Goal: Transaction & Acquisition: Purchase product/service

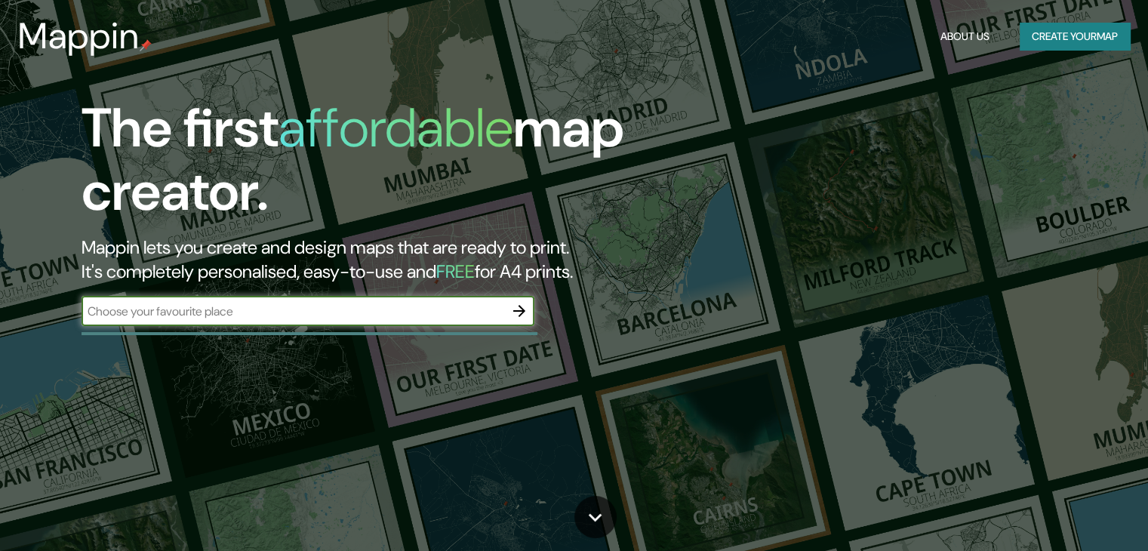
click at [291, 311] on input "text" at bounding box center [293, 311] width 423 height 17
type input "[PERSON_NAME] [GEOGRAPHIC_DATA]"
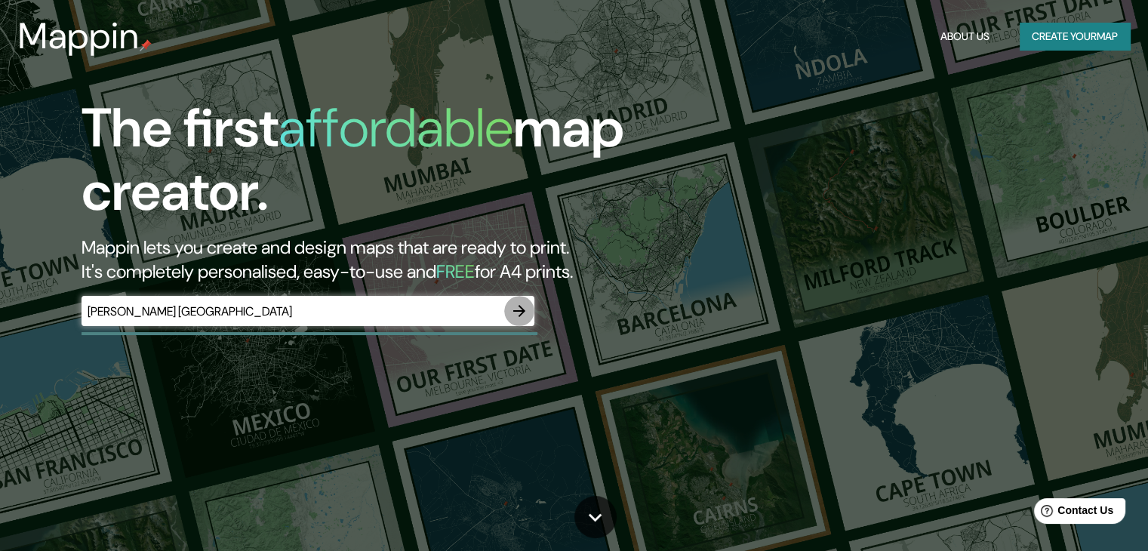
click at [521, 310] on icon "button" at bounding box center [519, 311] width 18 height 18
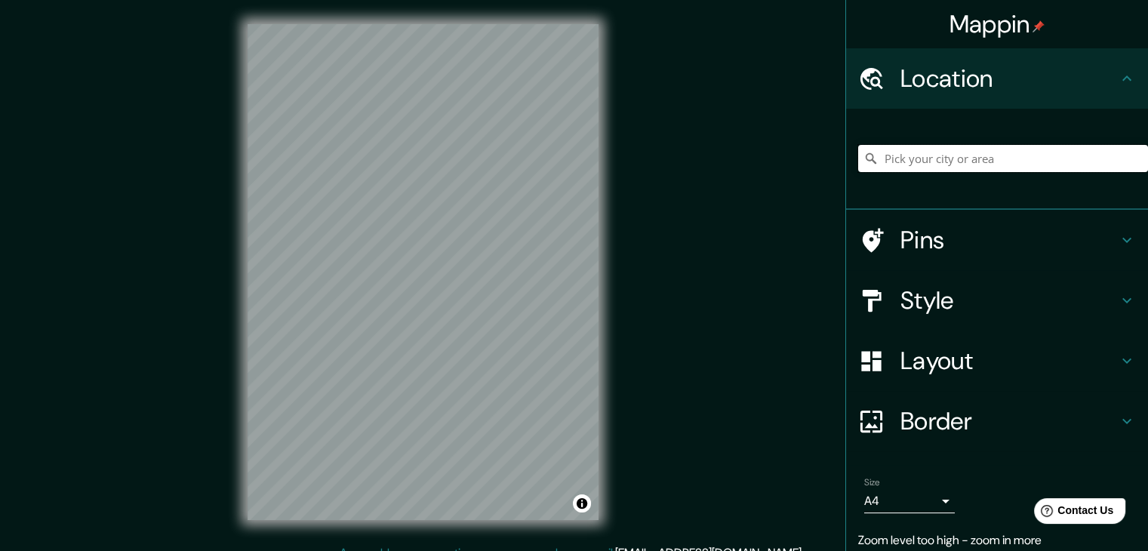
click at [942, 146] on input "Pick your city or area" at bounding box center [1003, 158] width 290 height 27
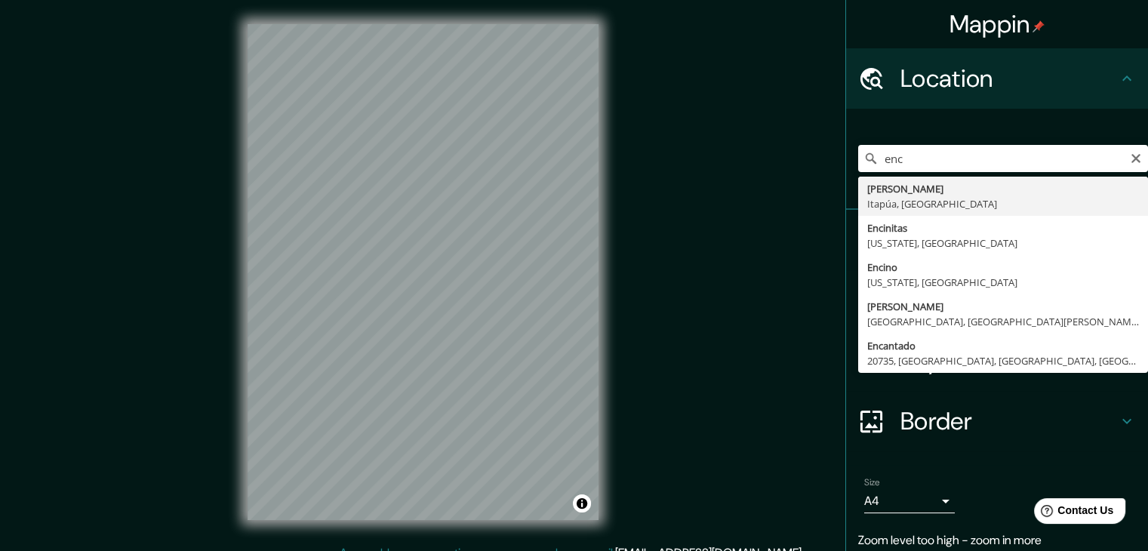
type input "[PERSON_NAME], [GEOGRAPHIC_DATA], [GEOGRAPHIC_DATA]"
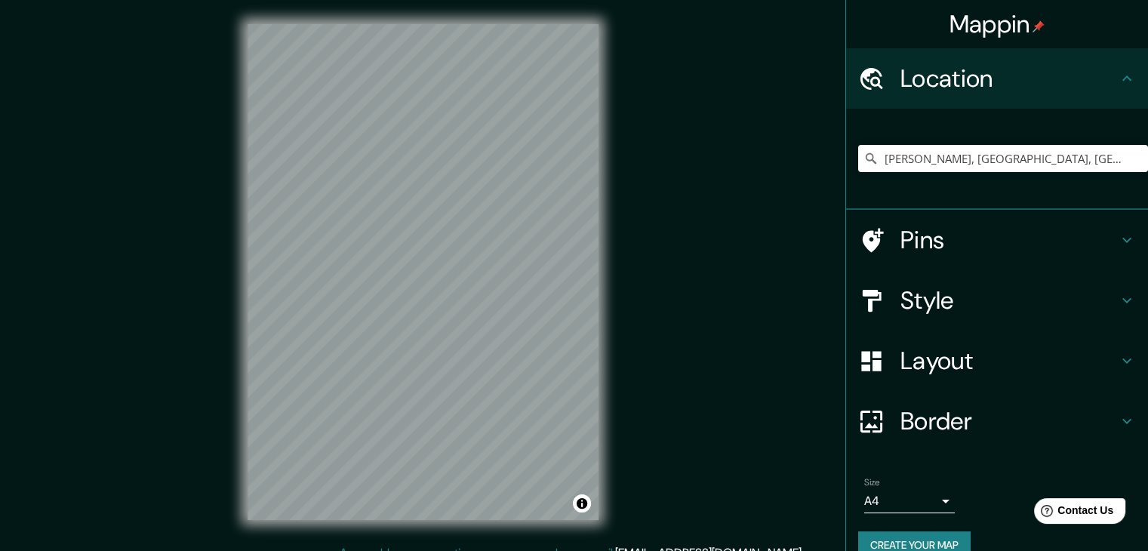
click at [918, 357] on h4 "Layout" at bounding box center [1009, 361] width 217 height 30
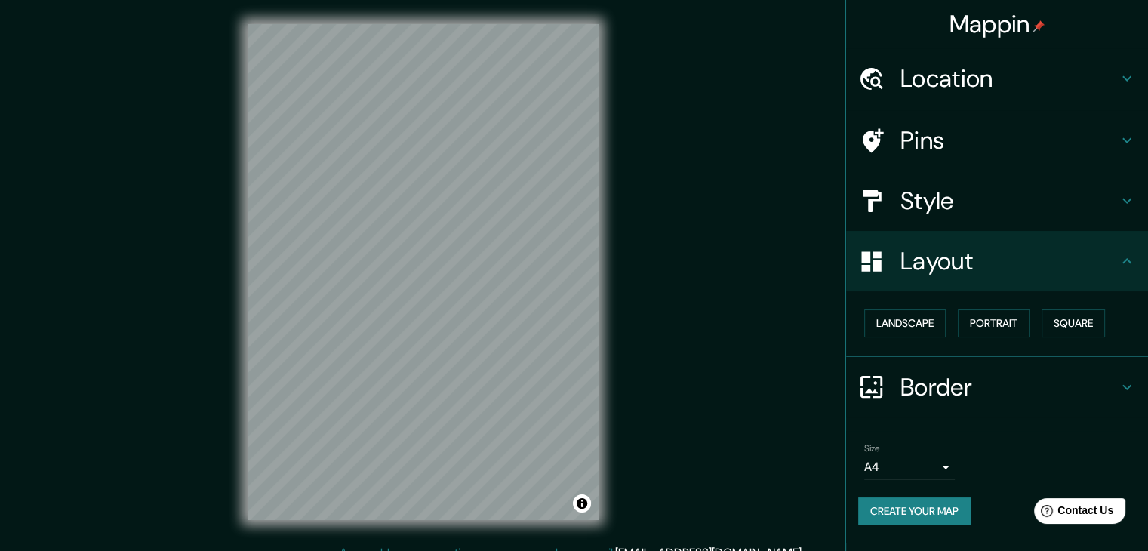
click at [931, 204] on h4 "Style" at bounding box center [1009, 201] width 217 height 30
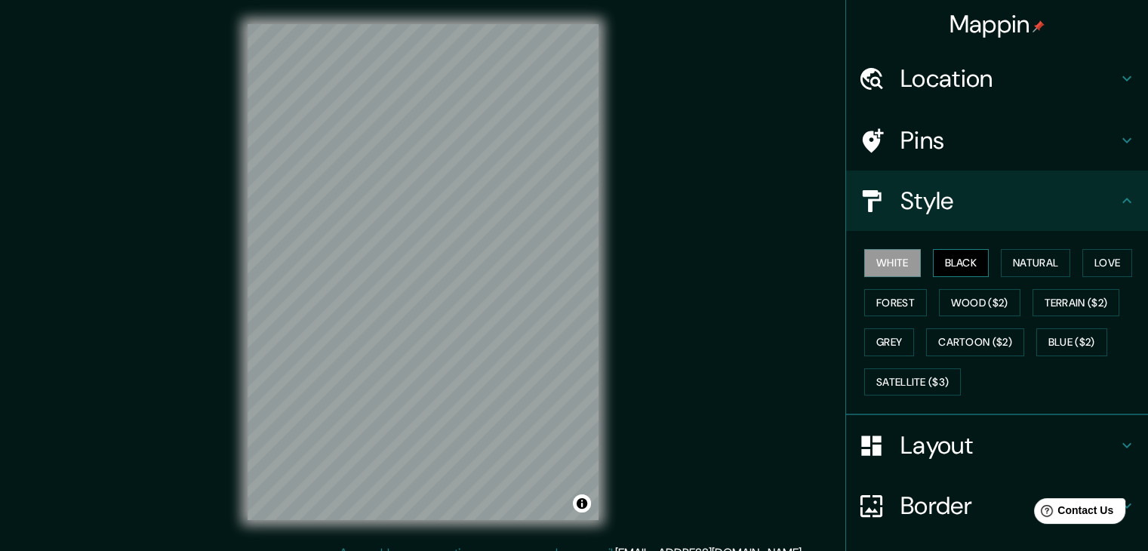
click at [950, 254] on button "Black" at bounding box center [961, 263] width 57 height 28
click at [1033, 243] on div "White Black Natural Love Forest Wood ($2) Terrain ($2) Grey Cartoon ($2) Blue (…" at bounding box center [1003, 322] width 290 height 159
click at [1031, 257] on button "Natural" at bounding box center [1035, 263] width 69 height 28
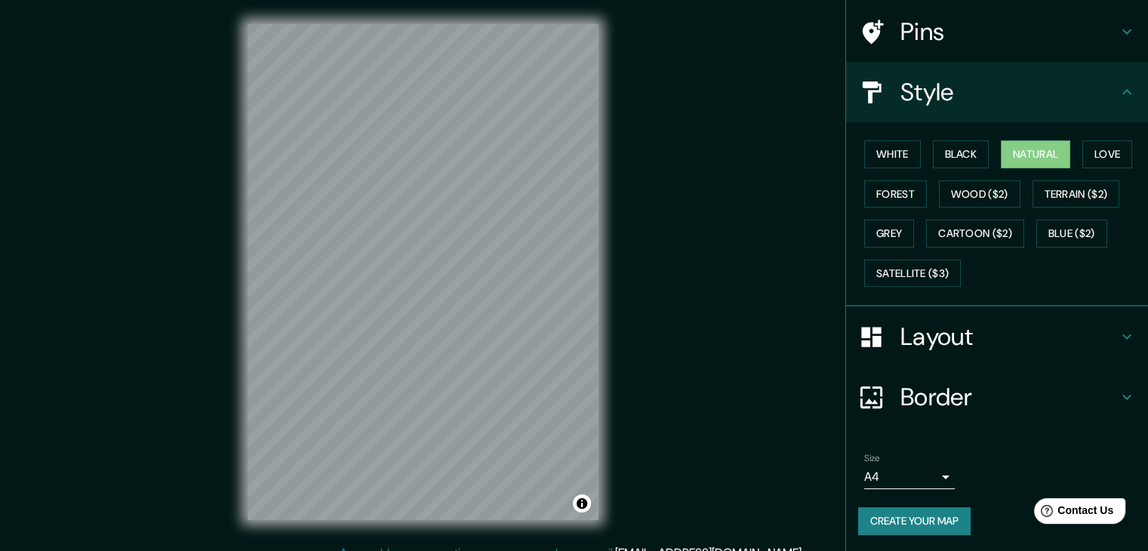
scroll to position [17, 0]
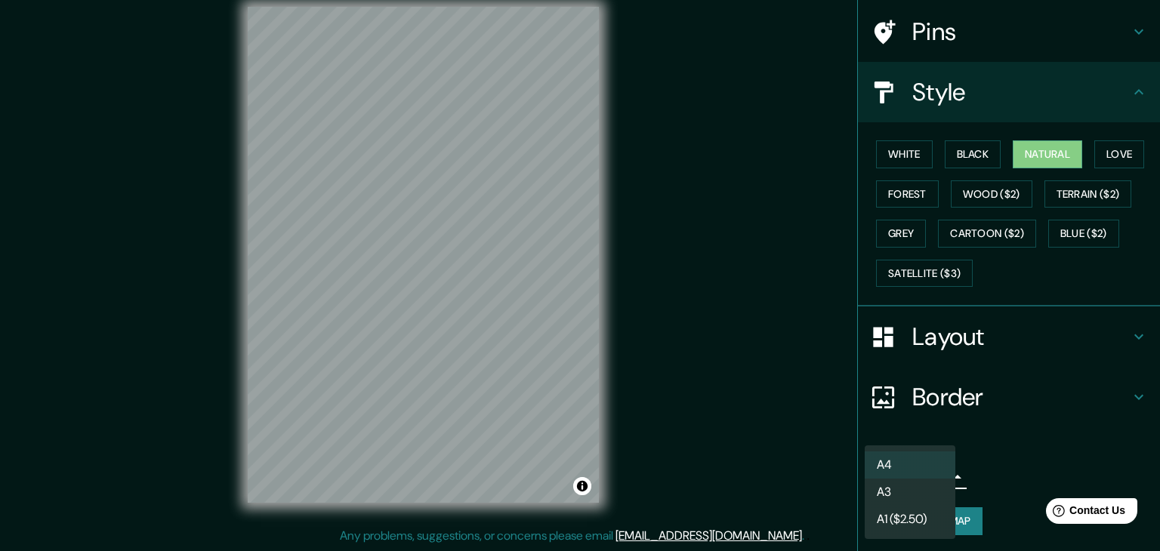
click at [905, 475] on body "Mappin Location [GEOGRAPHIC_DATA], [GEOGRAPHIC_DATA], [GEOGRAPHIC_DATA] Pins St…" at bounding box center [580, 258] width 1160 height 551
click at [900, 489] on li "A3" at bounding box center [909, 492] width 91 height 27
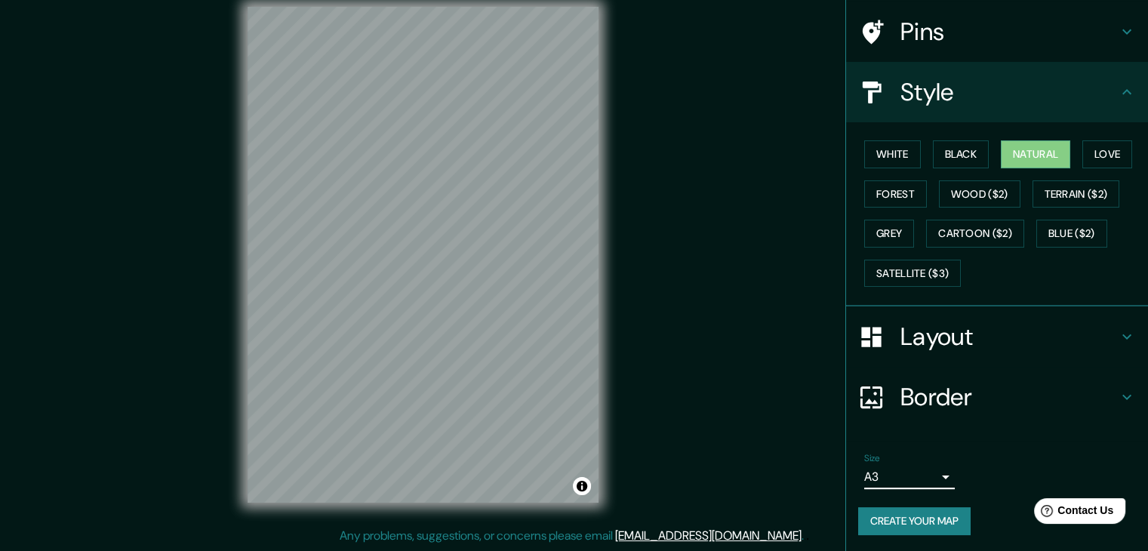
click at [936, 392] on h4 "Border" at bounding box center [1009, 397] width 217 height 30
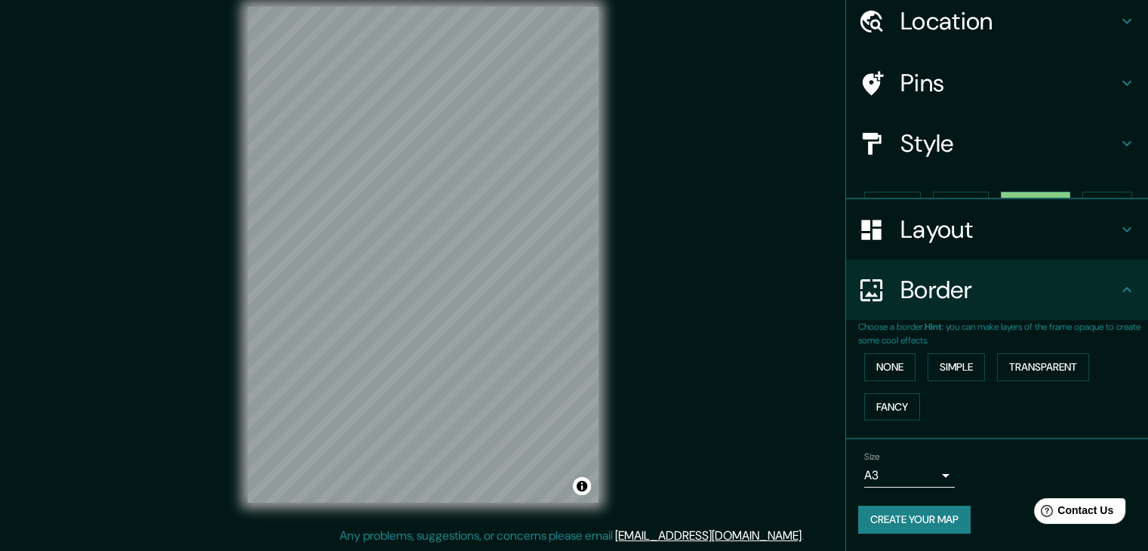
scroll to position [32, 0]
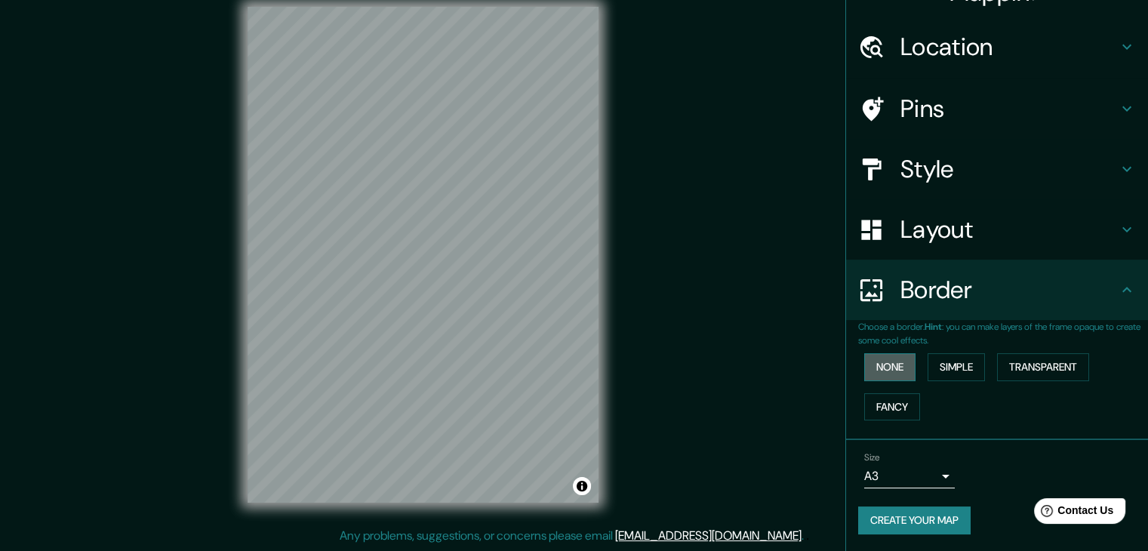
click at [892, 365] on button "None" at bounding box center [889, 367] width 51 height 28
click at [951, 233] on h4 "Layout" at bounding box center [1009, 229] width 217 height 30
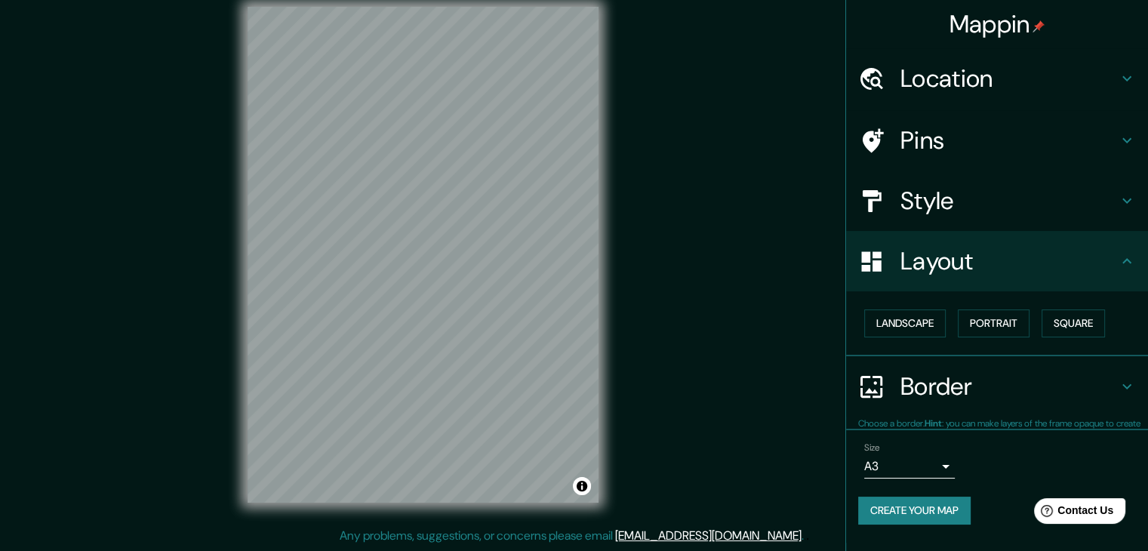
scroll to position [0, 0]
click at [913, 315] on button "Landscape" at bounding box center [905, 324] width 82 height 28
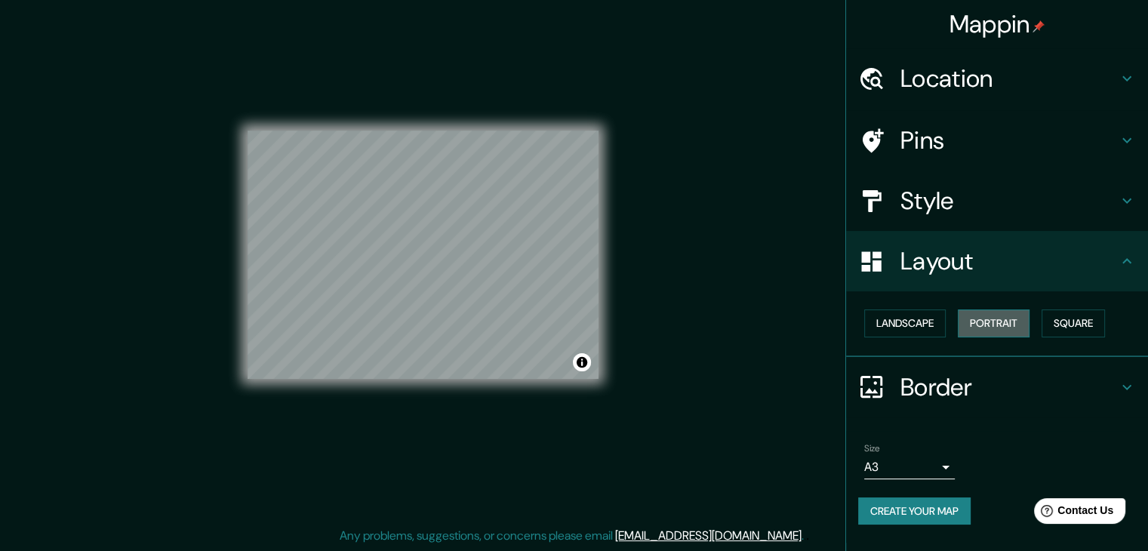
click at [1003, 322] on button "Portrait" at bounding box center [994, 324] width 72 height 28
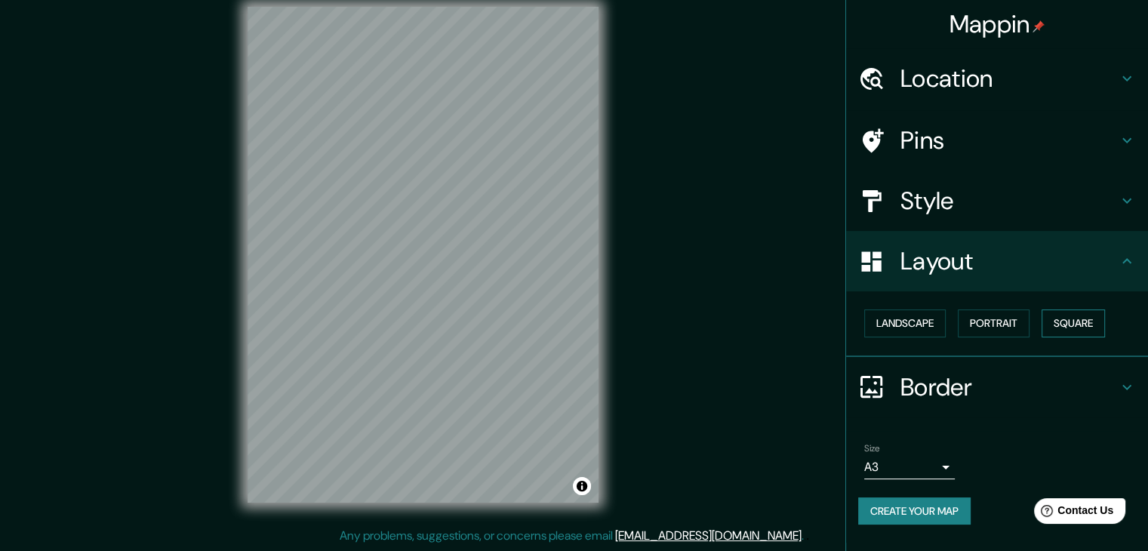
click at [1075, 324] on button "Square" at bounding box center [1073, 324] width 63 height 28
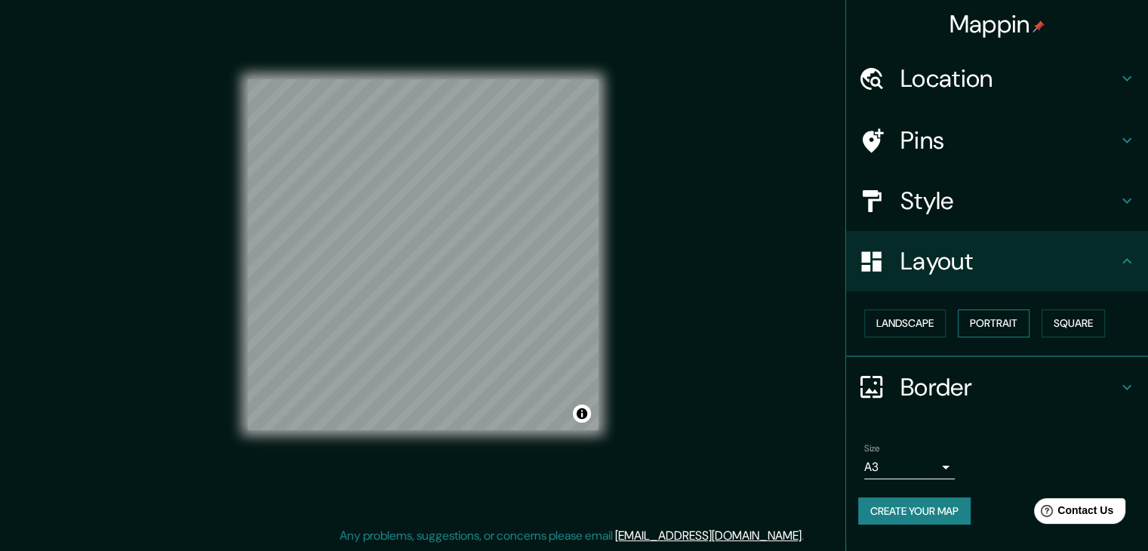
click at [1001, 318] on button "Portrait" at bounding box center [994, 324] width 72 height 28
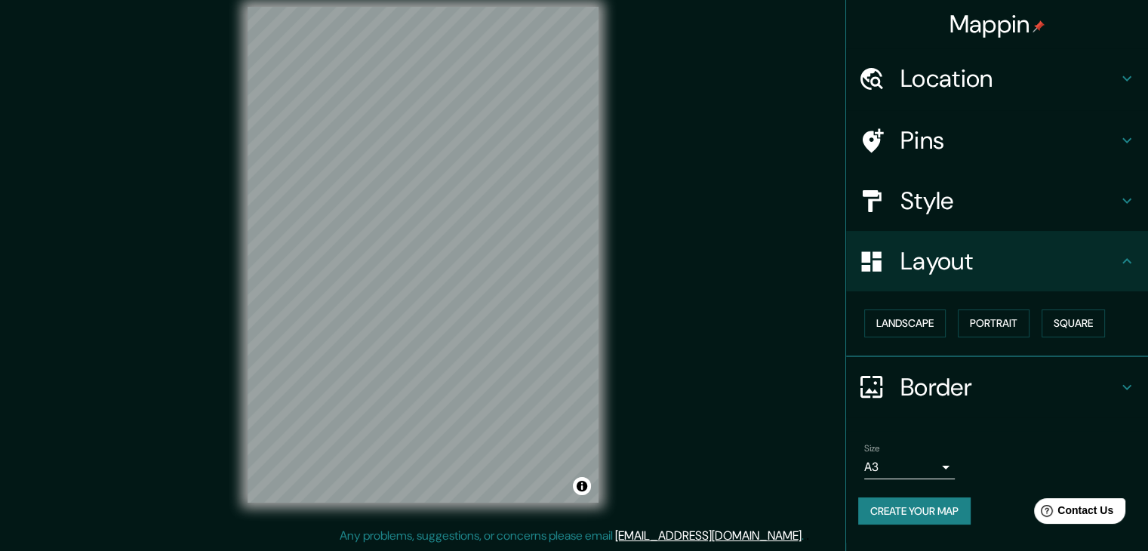
click at [697, 239] on div "Mappin Location [GEOGRAPHIC_DATA], [GEOGRAPHIC_DATA], [GEOGRAPHIC_DATA] Pins St…" at bounding box center [574, 267] width 1148 height 568
click at [957, 511] on button "Create your map" at bounding box center [914, 512] width 112 height 28
click at [957, 509] on div "Create your map" at bounding box center [997, 512] width 278 height 28
click at [894, 507] on button "Create your map" at bounding box center [914, 512] width 112 height 28
click at [930, 508] on div "Create your map" at bounding box center [997, 512] width 278 height 28
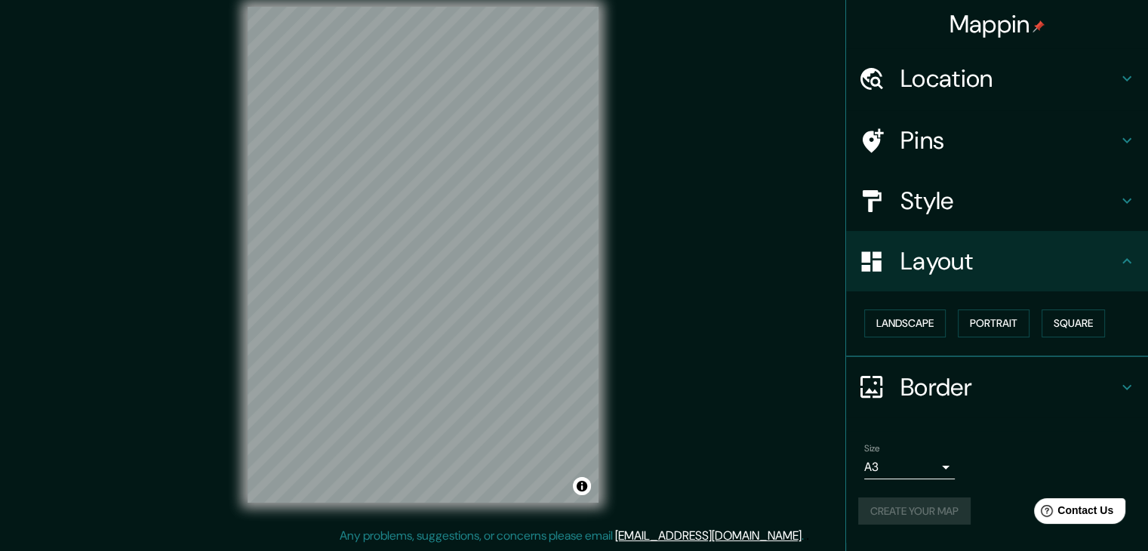
click at [930, 508] on div "Create your map" at bounding box center [997, 512] width 278 height 28
click at [949, 254] on h4 "Layout" at bounding box center [1009, 261] width 217 height 30
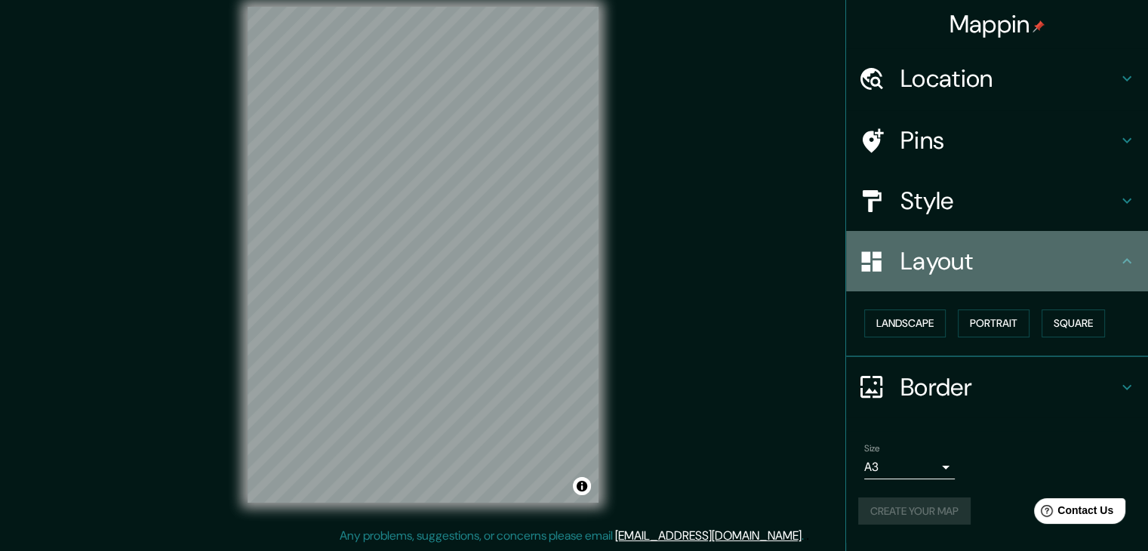
drag, startPoint x: 929, startPoint y: 267, endPoint x: 1054, endPoint y: 249, distance: 125.9
click at [936, 265] on h4 "Layout" at bounding box center [1009, 261] width 217 height 30
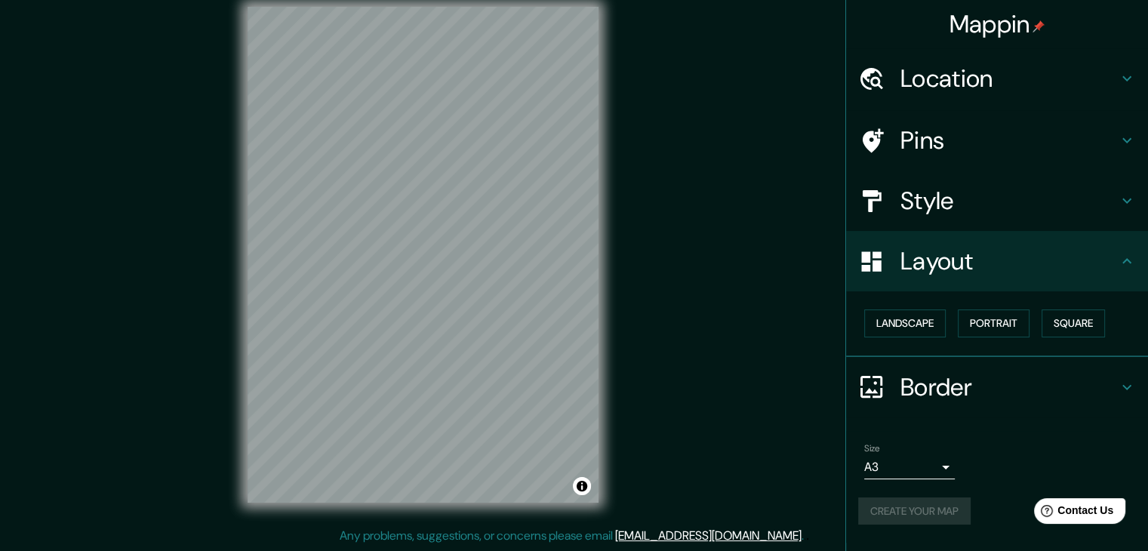
click at [1117, 261] on h4 "Layout" at bounding box center [1009, 261] width 217 height 30
drag, startPoint x: 1124, startPoint y: 257, endPoint x: 1132, endPoint y: 212, distance: 46.1
click at [1124, 257] on icon at bounding box center [1127, 261] width 18 height 18
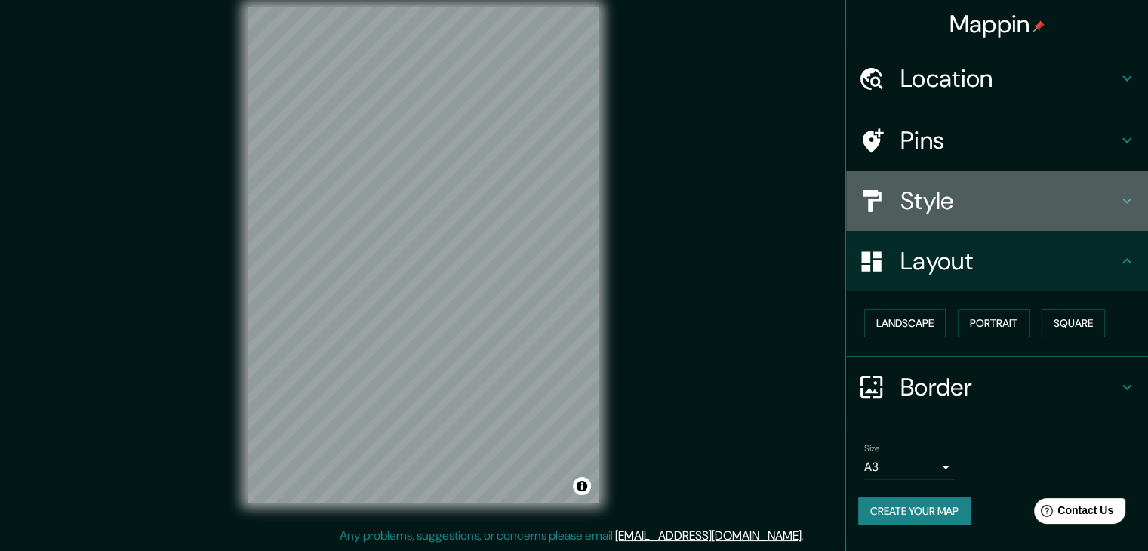
click at [1135, 194] on div "Style" at bounding box center [997, 201] width 302 height 60
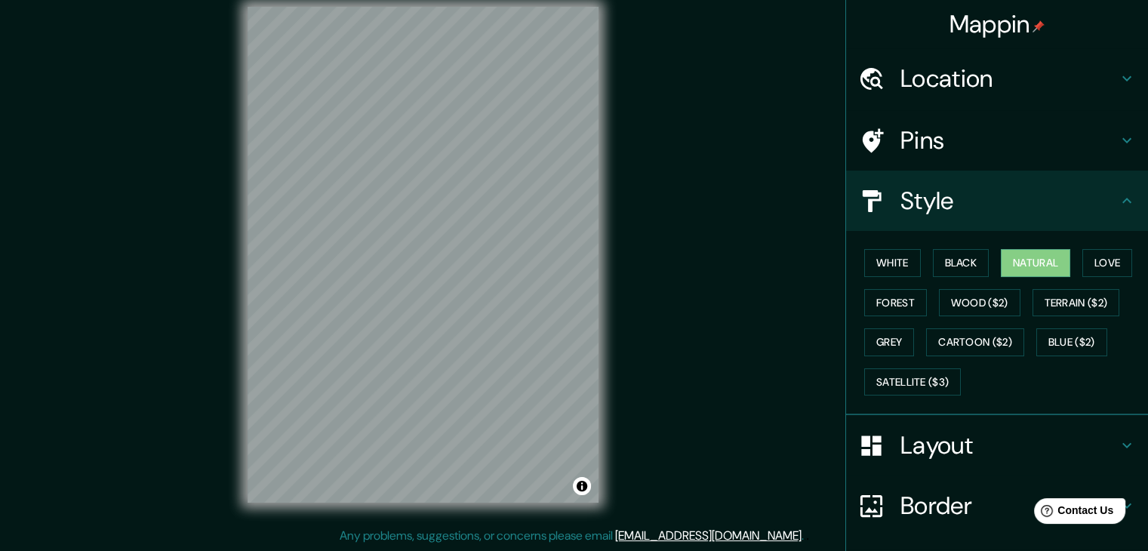
click at [1123, 199] on icon at bounding box center [1127, 200] width 9 height 5
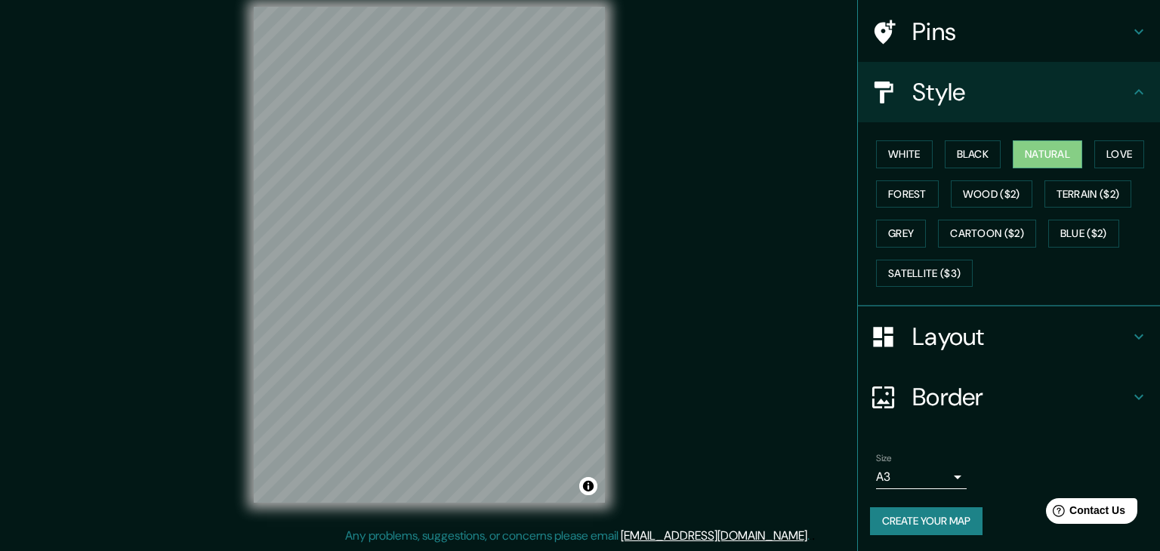
click at [891, 477] on body "Mappin Location [GEOGRAPHIC_DATA], [GEOGRAPHIC_DATA], [GEOGRAPHIC_DATA] Pins St…" at bounding box center [580, 258] width 1160 height 551
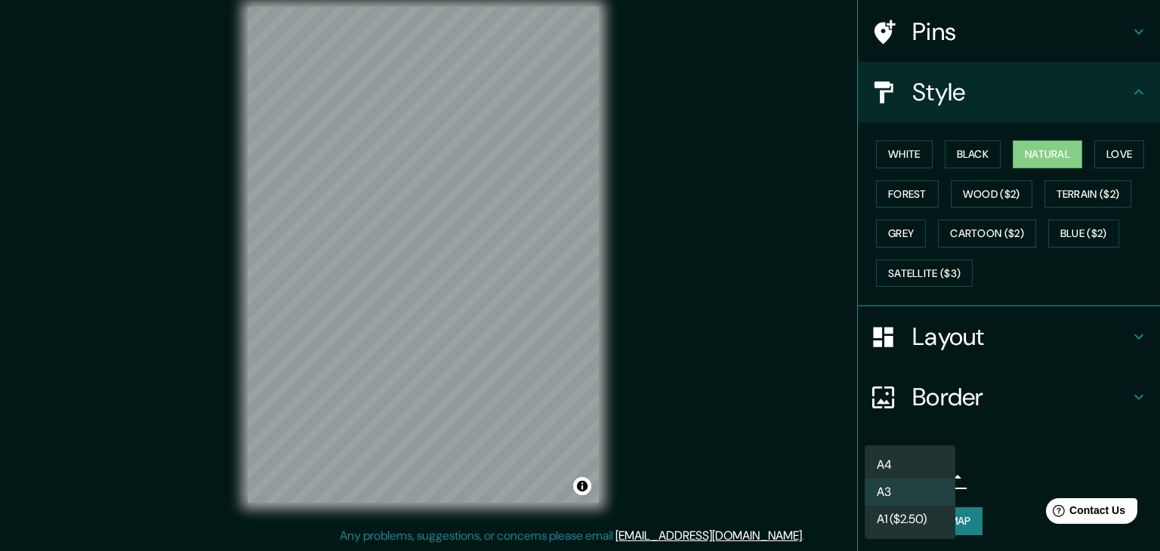
click at [889, 457] on li "A4" at bounding box center [909, 464] width 91 height 27
type input "single"
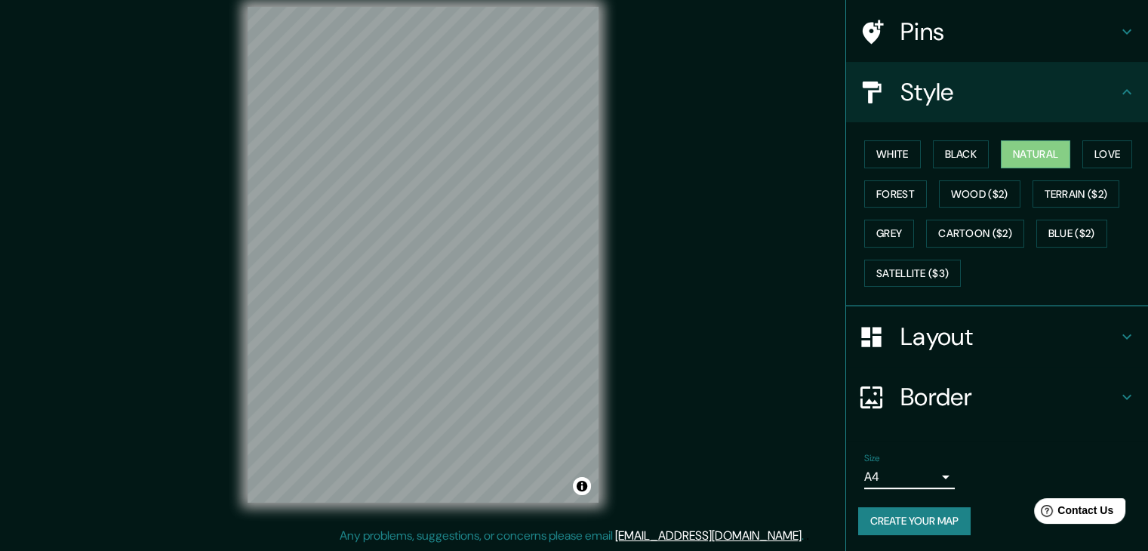
click at [910, 522] on button "Create your map" at bounding box center [914, 521] width 112 height 28
